Goal: Transaction & Acquisition: Download file/media

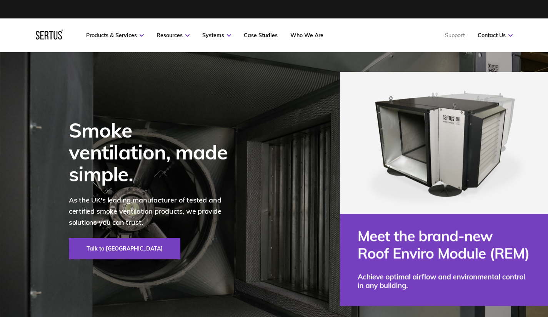
click at [138, 35] on link "Products & Services" at bounding box center [115, 35] width 58 height 7
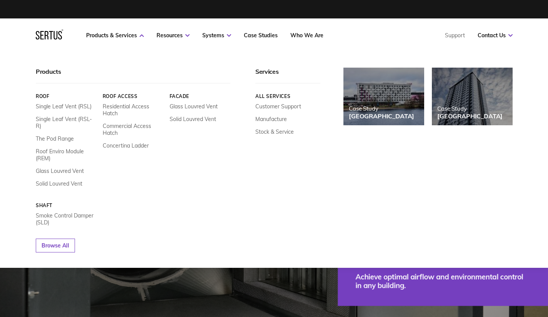
click at [64, 212] on link "Smoke Control Damper (SLD)" at bounding box center [66, 219] width 61 height 14
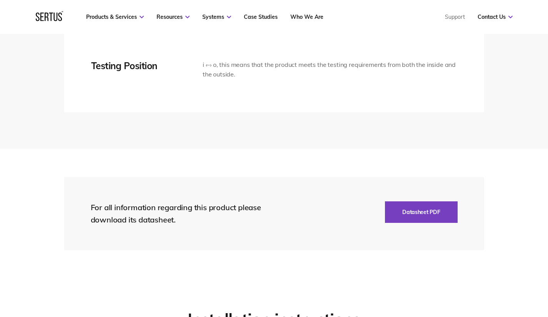
scroll to position [1803, 0]
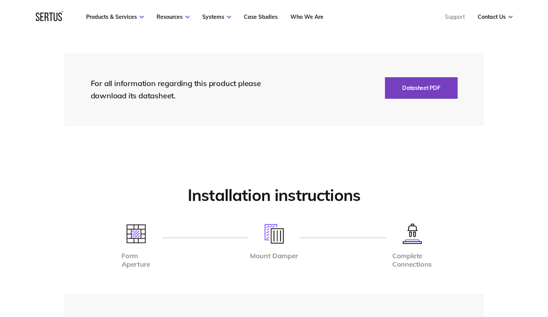
click at [401, 87] on button "Datasheet PDF" at bounding box center [421, 88] width 72 height 22
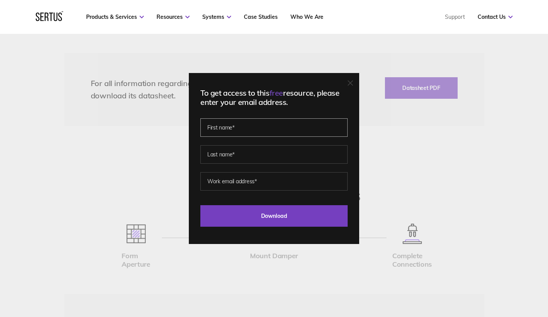
click at [264, 137] on input "text" at bounding box center [273, 127] width 147 height 18
type input "[PERSON_NAME]"
click at [255, 153] on input "text" at bounding box center [273, 154] width 147 height 18
type input "[PERSON_NAME]"
type input "[EMAIL_ADDRESS][PERSON_NAME][DOMAIN_NAME]"
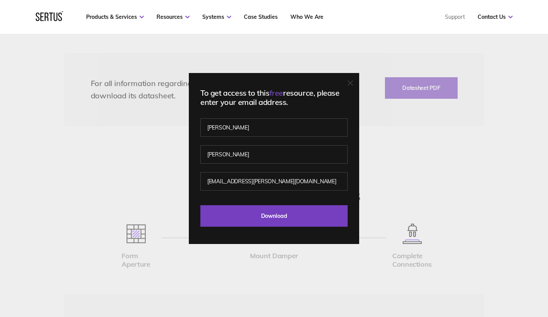
click at [301, 212] on input "Download" at bounding box center [273, 216] width 147 height 22
